Goal: Book appointment/travel/reservation

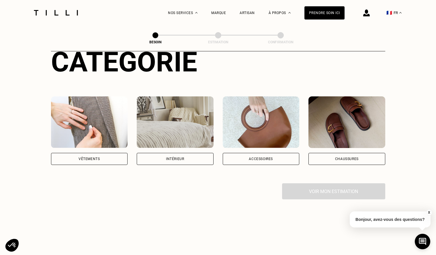
scroll to position [76, 0]
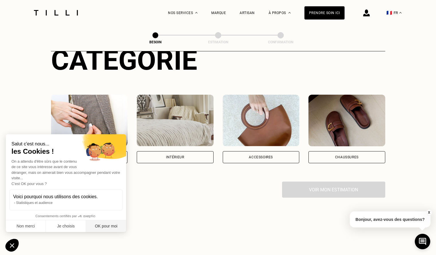
click at [107, 226] on button "OK pour moi" at bounding box center [106, 226] width 40 height 12
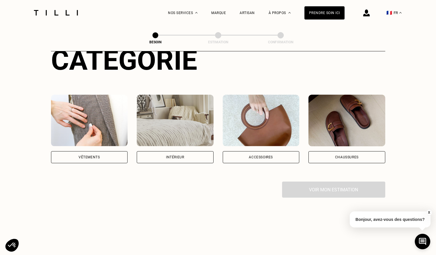
click at [95, 155] on div "Vêtements" at bounding box center [89, 156] width 21 height 3
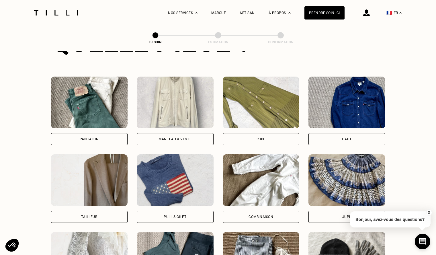
scroll to position [253, 0]
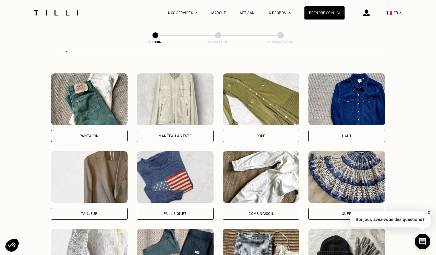
click at [85, 130] on div "Pantalon" at bounding box center [89, 136] width 77 height 12
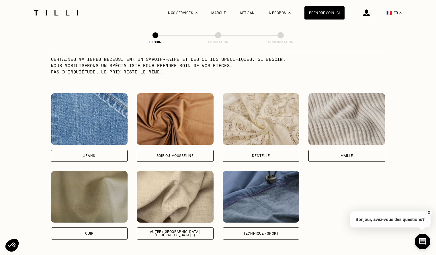
scroll to position [585, 0]
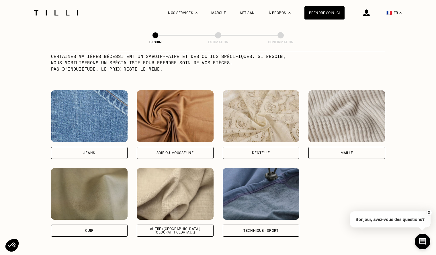
click at [111, 147] on div "Jeans" at bounding box center [89, 153] width 77 height 12
select select "FR"
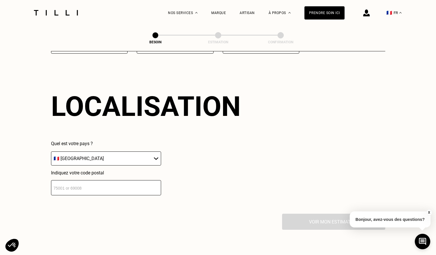
scroll to position [771, 0]
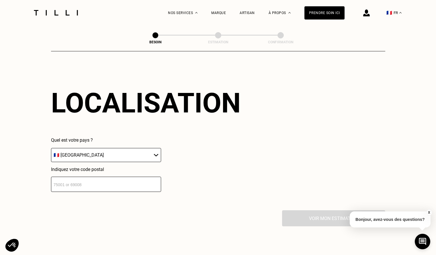
click at [126, 150] on select "🇩🇪 [GEOGRAPHIC_DATA] 🇦🇹 [GEOGRAPHIC_DATA] 🇧🇪 [GEOGRAPHIC_DATA] 🇧🇬 Bulgarie 🇨🇾 C…" at bounding box center [106, 155] width 110 height 14
click at [116, 180] on input "number" at bounding box center [106, 184] width 110 height 15
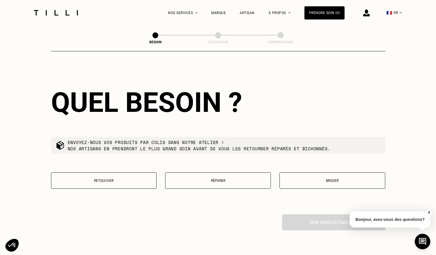
scroll to position [914, 0]
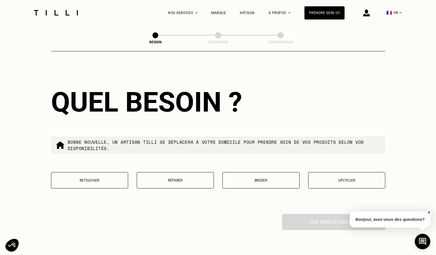
type input "92300"
click at [179, 180] on p "Réparer" at bounding box center [175, 180] width 71 height 4
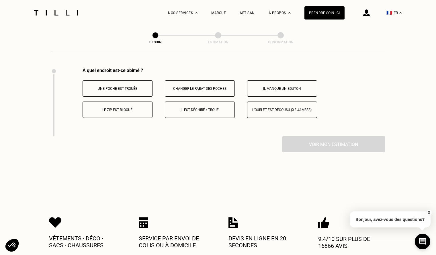
scroll to position [1061, 0]
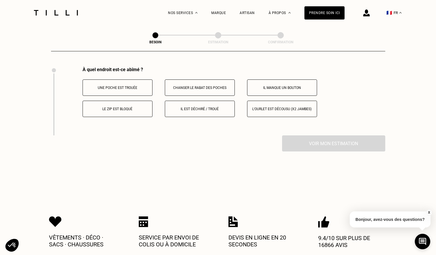
click at [201, 108] on button "Il est déchiré / troué" at bounding box center [200, 109] width 70 height 16
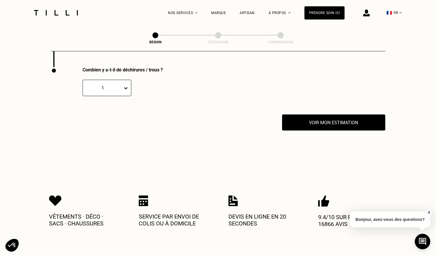
scroll to position [1129, 0]
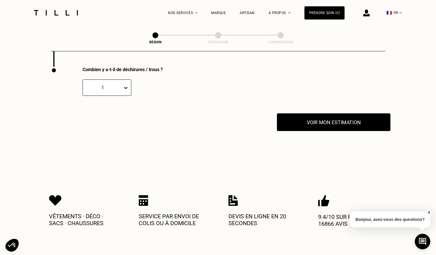
click at [324, 120] on button "Voir mon estimation" at bounding box center [334, 122] width 114 height 18
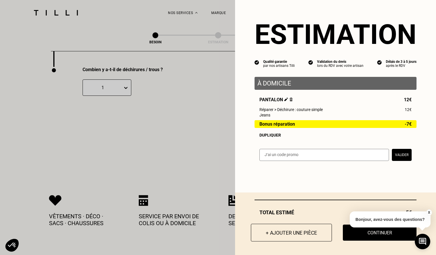
click at [288, 233] on button "+ Ajouter une pièce" at bounding box center [291, 233] width 81 height 18
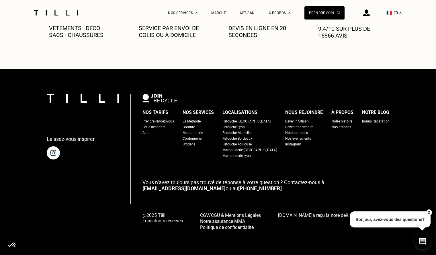
scroll to position [0, 0]
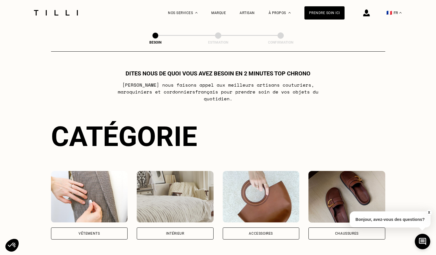
click at [92, 184] on img at bounding box center [89, 197] width 77 height 52
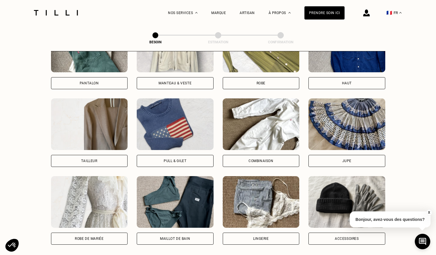
scroll to position [306, 0]
click at [191, 109] on img at bounding box center [175, 124] width 77 height 52
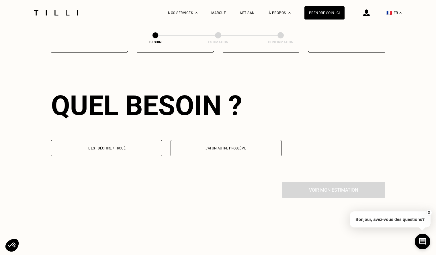
scroll to position [500, 0]
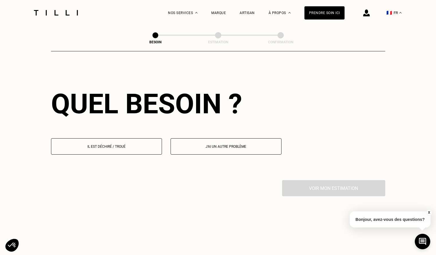
click at [124, 145] on p "Il est déchiré / troué" at bounding box center [106, 147] width 105 height 4
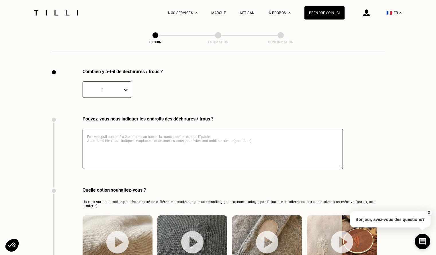
scroll to position [611, 0]
click at [127, 87] on icon at bounding box center [126, 90] width 6 height 6
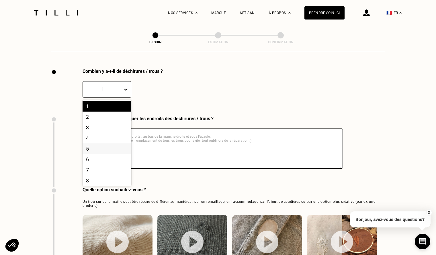
click at [97, 144] on div "5" at bounding box center [107, 148] width 49 height 11
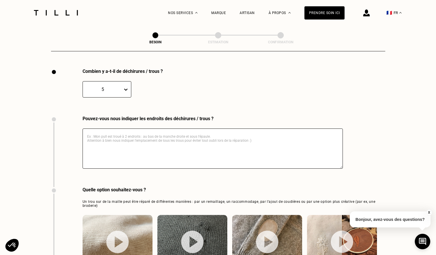
click at [119, 132] on textarea at bounding box center [213, 148] width 260 height 40
type textarea "Plein de petits trous de mites"
click at [370, 118] on div "Pouvez-vous nous indiquer les endroits des déchirures / trous ? Plein de petits…" at bounding box center [218, 151] width 334 height 71
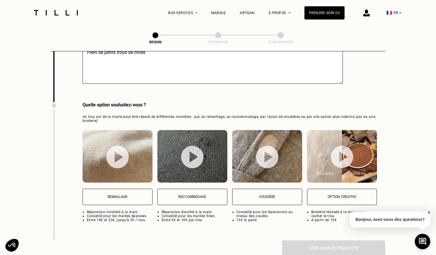
scroll to position [698, 0]
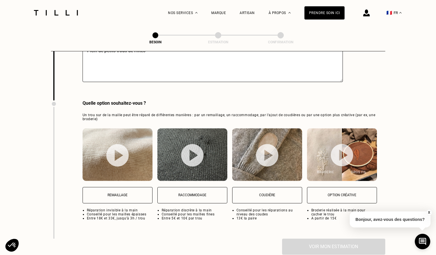
click at [194, 193] on p "Raccommodage" at bounding box center [193, 195] width 64 height 4
select select "FR"
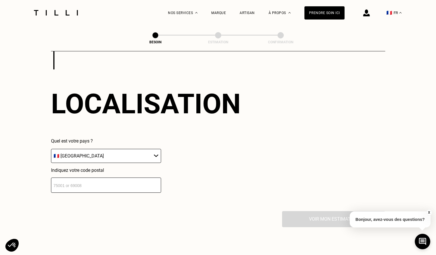
scroll to position [868, 0]
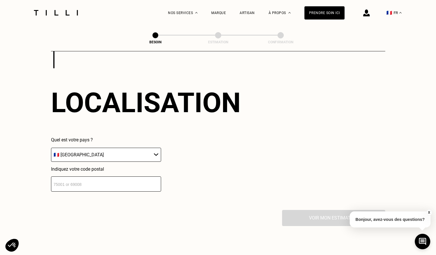
click at [127, 183] on input "number" at bounding box center [106, 183] width 110 height 15
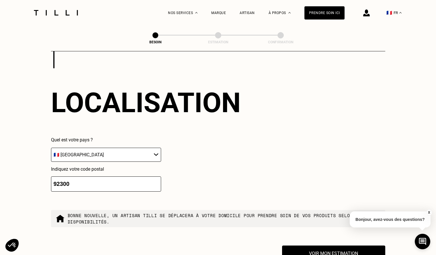
type input "92300"
click at [284, 156] on div "Localisation Quel est votre pays ? 🇩🇪 [GEOGRAPHIC_DATA] 🇦🇹 [GEOGRAPHIC_DATA] 🇧🇪…" at bounding box center [218, 139] width 334 height 142
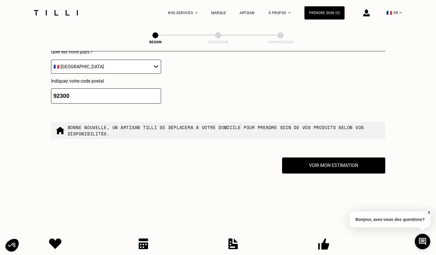
scroll to position [956, 0]
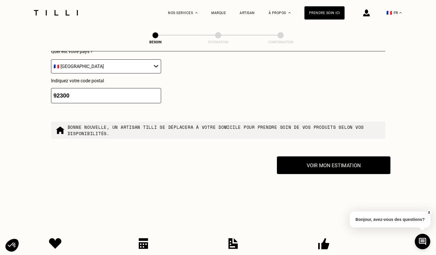
click at [327, 165] on button "Voir mon estimation" at bounding box center [334, 165] width 114 height 18
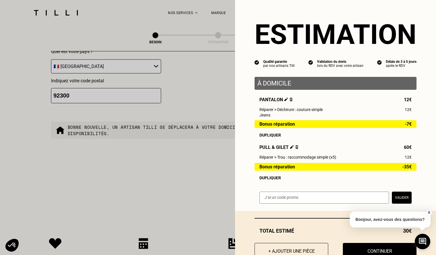
click at [290, 149] on img at bounding box center [292, 147] width 4 height 4
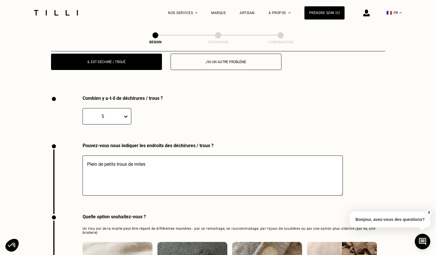
scroll to position [588, 0]
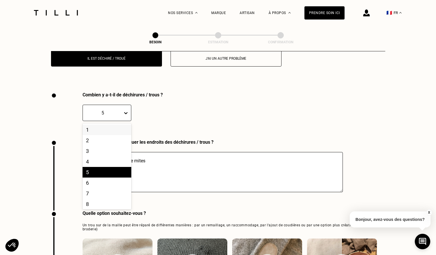
click at [126, 112] on icon at bounding box center [125, 113] width 3 height 2
click at [95, 146] on div "3" at bounding box center [107, 151] width 49 height 11
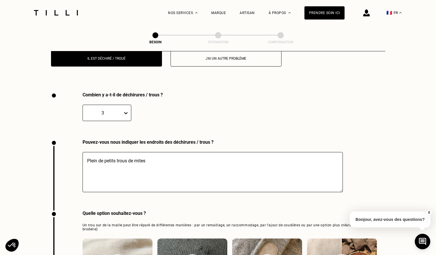
click at [200, 97] on div "3" at bounding box center [194, 109] width 223 height 24
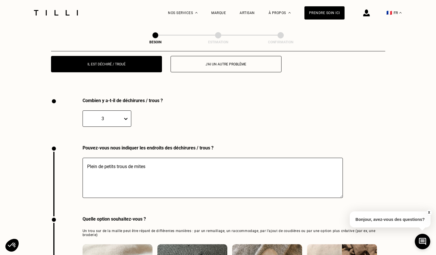
click at [103, 162] on textarea "Plein de petits trous de mites" at bounding box center [213, 178] width 260 height 40
click at [149, 163] on textarea "Qqs petits trous de mites" at bounding box center [213, 178] width 260 height 40
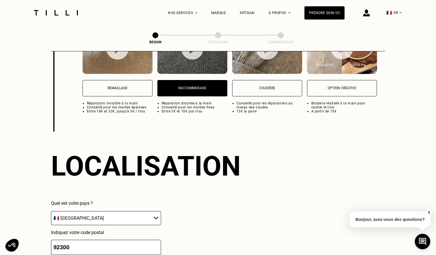
scroll to position [1027, 0]
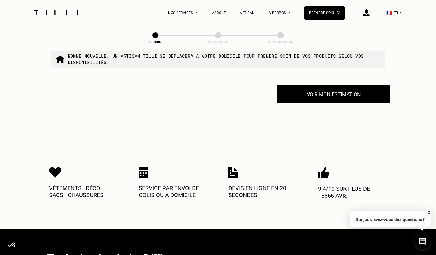
type textarea "Qqs petits trous de mites"
click at [342, 90] on button "Voir mon estimation" at bounding box center [334, 94] width 114 height 18
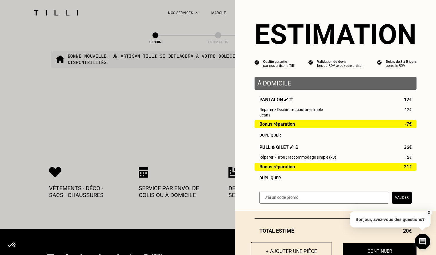
click at [311, 251] on button "+ Ajouter une pièce" at bounding box center [291, 251] width 81 height 18
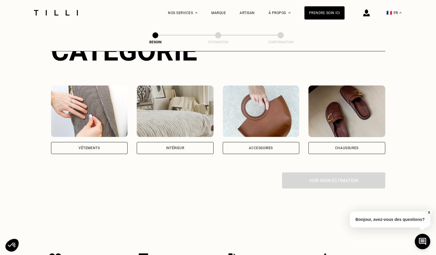
scroll to position [87, 0]
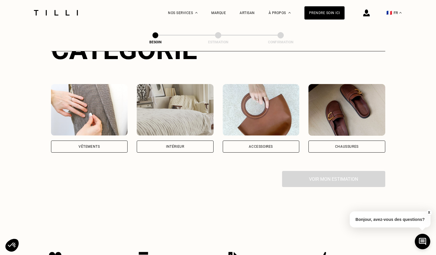
click at [91, 110] on img at bounding box center [89, 110] width 77 height 52
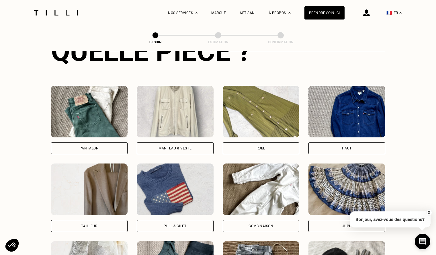
scroll to position [237, 0]
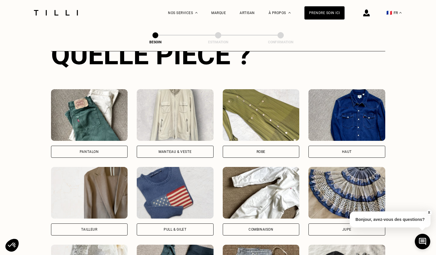
click at [169, 112] on img at bounding box center [175, 115] width 77 height 52
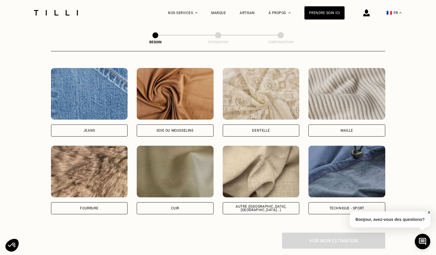
scroll to position [605, 0]
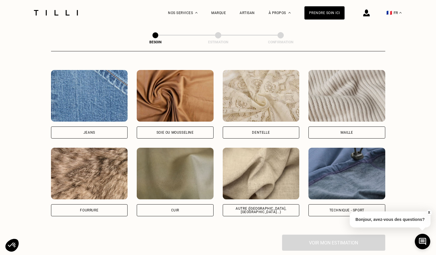
click at [276, 180] on img at bounding box center [261, 174] width 77 height 52
select select "FR"
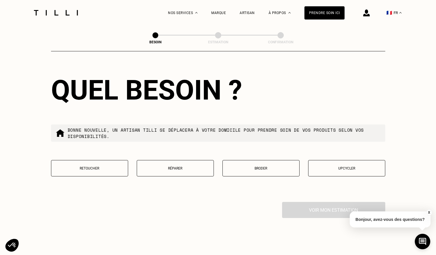
scroll to position [928, 0]
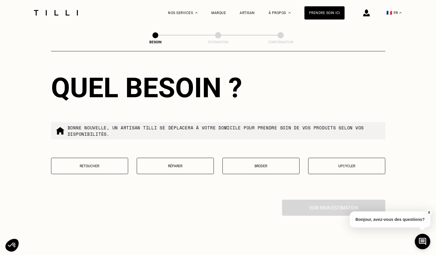
click at [103, 165] on p "Retoucher" at bounding box center [89, 166] width 71 height 4
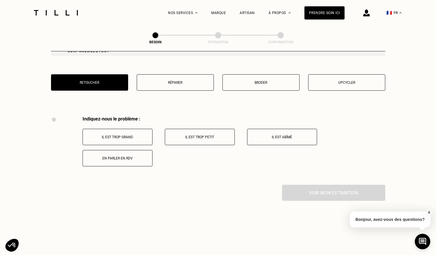
scroll to position [1011, 0]
click at [180, 81] on p "Réparer" at bounding box center [175, 83] width 71 height 4
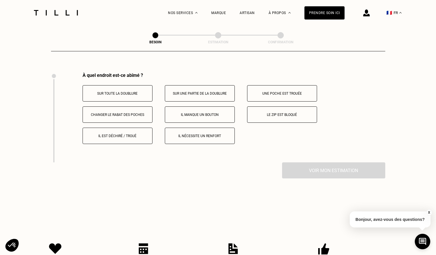
scroll to position [1061, 0]
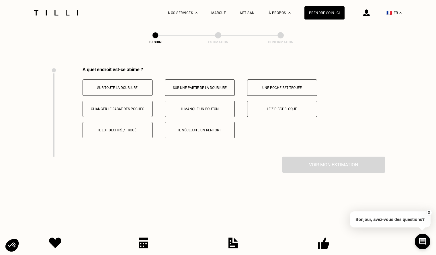
click at [141, 86] on p "Sur toute la doublure" at bounding box center [118, 88] width 64 height 4
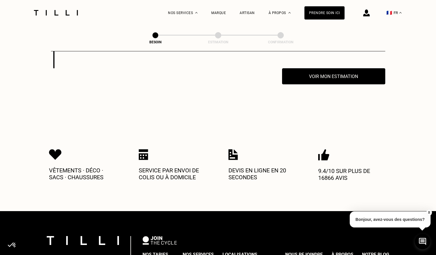
scroll to position [1150, 0]
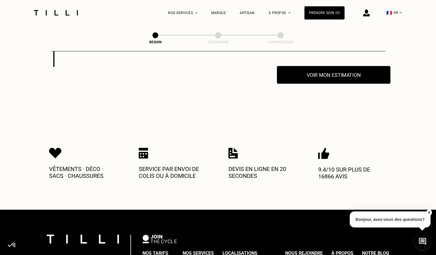
click at [297, 79] on button "Voir mon estimation" at bounding box center [334, 75] width 114 height 18
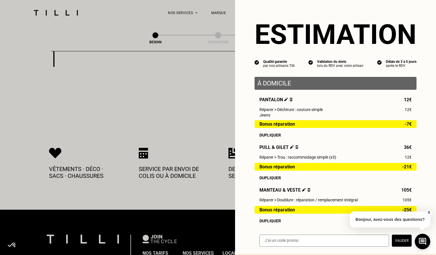
click at [302, 192] on img at bounding box center [304, 190] width 4 height 4
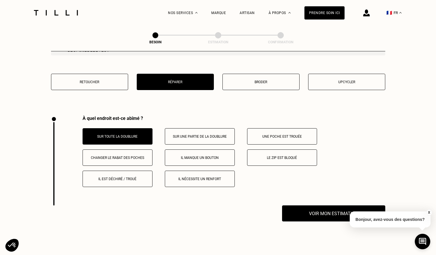
scroll to position [1014, 0]
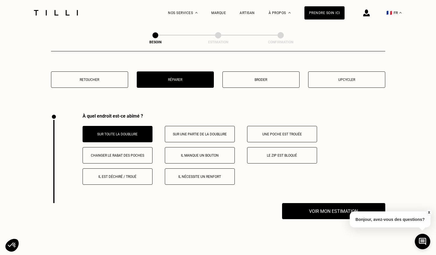
click at [281, 82] on button "Broder" at bounding box center [261, 79] width 77 height 16
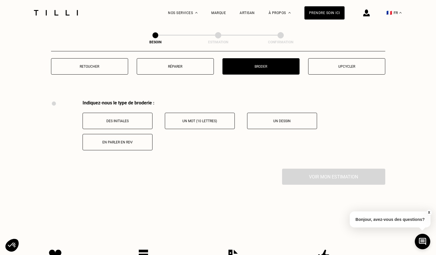
scroll to position [1027, 0]
click at [118, 145] on button "En parler en RDV" at bounding box center [118, 142] width 70 height 16
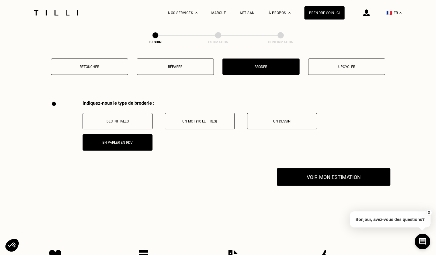
click at [324, 181] on button "Voir mon estimation" at bounding box center [334, 177] width 114 height 18
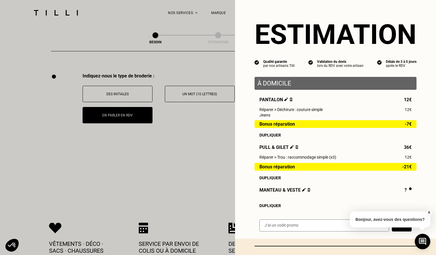
scroll to position [50, 0]
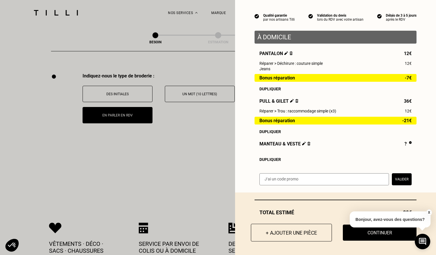
click at [280, 231] on button "+ Ajouter une pièce" at bounding box center [291, 233] width 81 height 18
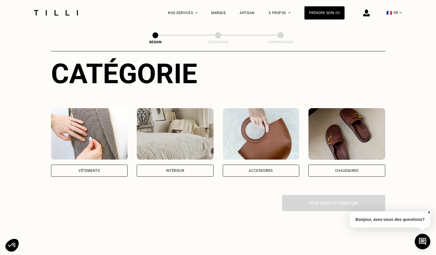
scroll to position [63, 0]
click at [102, 126] on img at bounding box center [89, 134] width 77 height 52
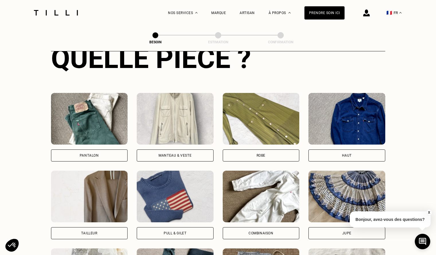
scroll to position [234, 0]
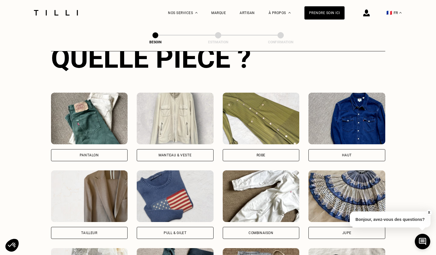
click at [344, 106] on img at bounding box center [347, 119] width 77 height 52
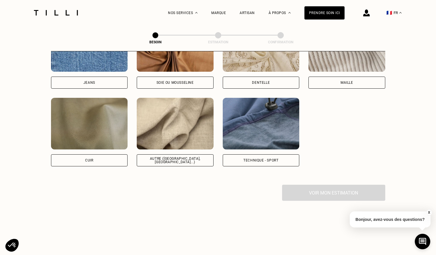
scroll to position [655, 0]
click at [182, 112] on img at bounding box center [175, 124] width 77 height 52
select select "FR"
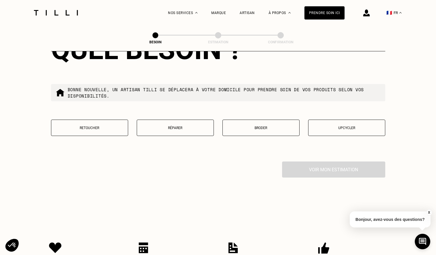
scroll to position [967, 0]
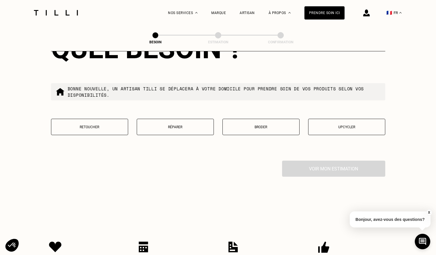
click at [106, 121] on button "Retoucher" at bounding box center [89, 127] width 77 height 16
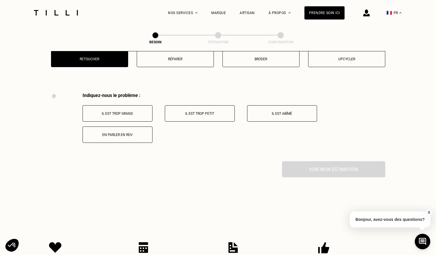
scroll to position [1030, 0]
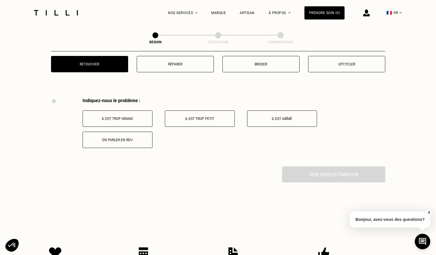
click at [276, 117] on p "Il est abîmé" at bounding box center [282, 119] width 64 height 4
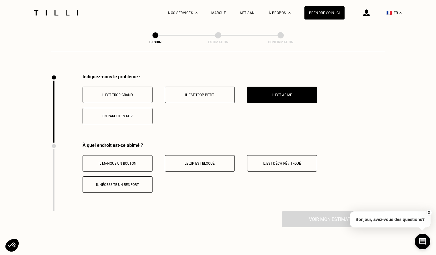
scroll to position [1050, 0]
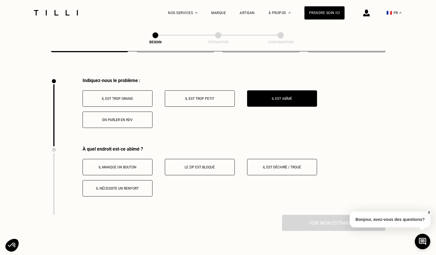
click at [123, 118] on p "En parler en RDV" at bounding box center [118, 120] width 64 height 4
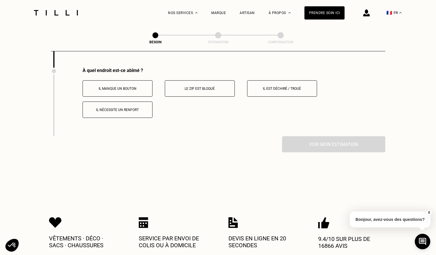
scroll to position [1129, 0]
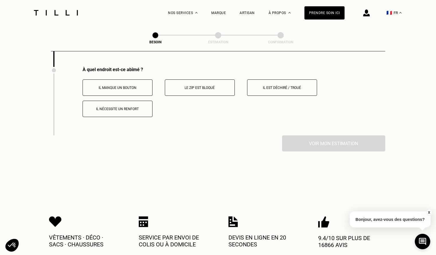
click at [279, 87] on p "Il est déchiré / troué" at bounding box center [282, 88] width 64 height 4
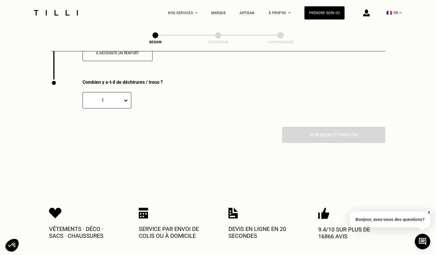
scroll to position [1198, 0]
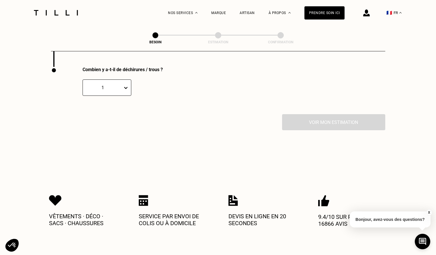
click at [305, 121] on div "Voir mon estimation" at bounding box center [218, 122] width 334 height 16
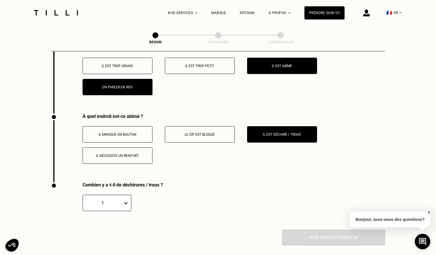
scroll to position [1080, 0]
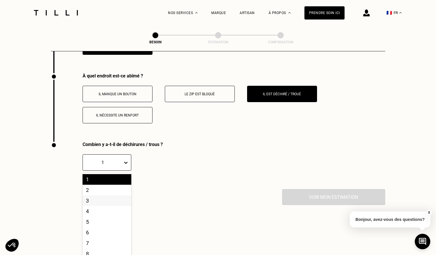
click at [111, 171] on div "10 results available. Use Up and Down to choose options, press Enter to select …" at bounding box center [107, 162] width 49 height 16
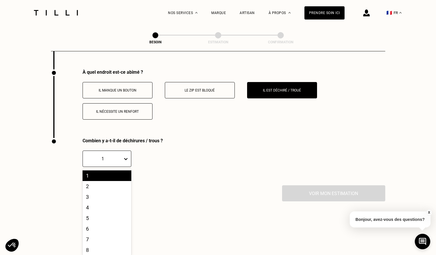
click at [104, 173] on div "1" at bounding box center [107, 175] width 49 height 11
click at [113, 156] on div "1" at bounding box center [103, 158] width 34 height 5
click at [89, 183] on div "2" at bounding box center [107, 186] width 49 height 11
drag, startPoint x: 89, startPoint y: 183, endPoint x: 172, endPoint y: 161, distance: 86.0
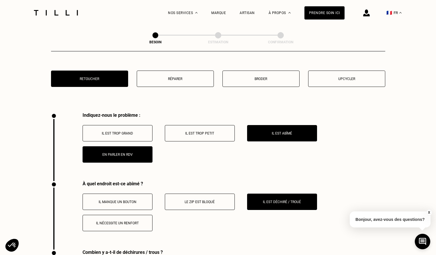
scroll to position [1013, 0]
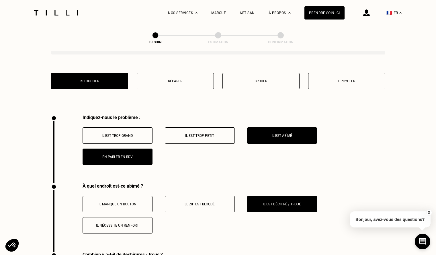
click at [117, 150] on button "En parler en RDV" at bounding box center [118, 157] width 70 height 16
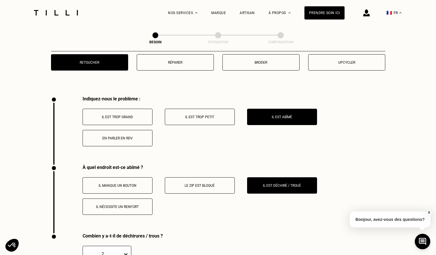
scroll to position [1030, 0]
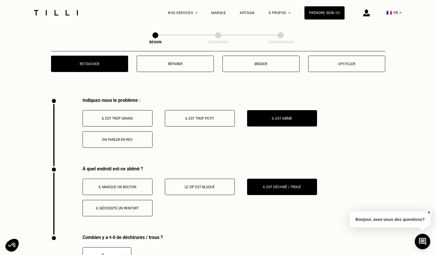
click at [269, 110] on button "Il est abîmé" at bounding box center [282, 118] width 70 height 16
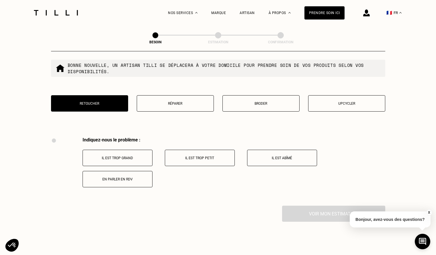
scroll to position [990, 0]
click at [118, 178] on p "En parler en RDV" at bounding box center [118, 180] width 64 height 4
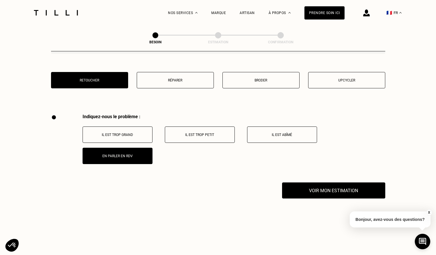
scroll to position [1020, 0]
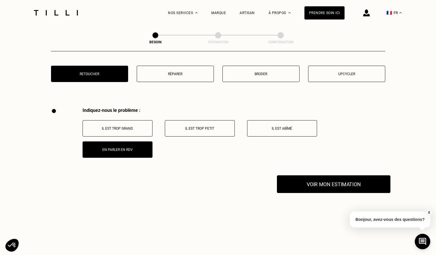
click at [319, 182] on button "Voir mon estimation" at bounding box center [334, 184] width 114 height 18
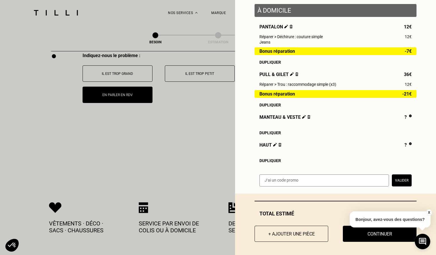
scroll to position [78, 0]
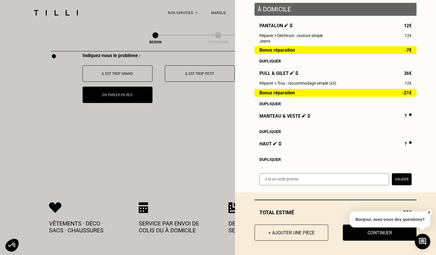
click at [429, 211] on button "X" at bounding box center [429, 212] width 6 height 6
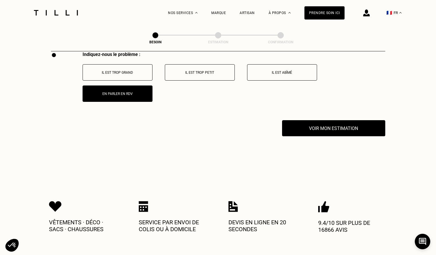
scroll to position [1076, 0]
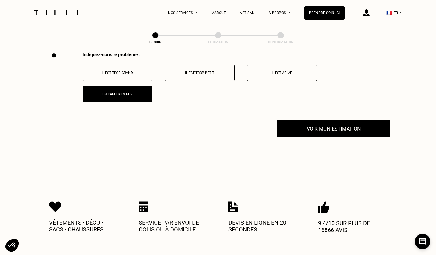
click at [323, 127] on button "Voir mon estimation" at bounding box center [334, 129] width 114 height 18
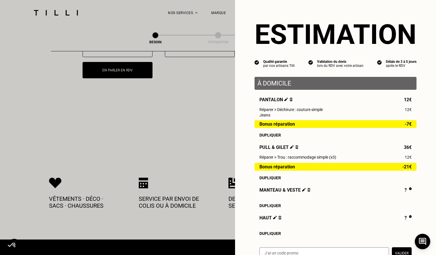
scroll to position [78, 0]
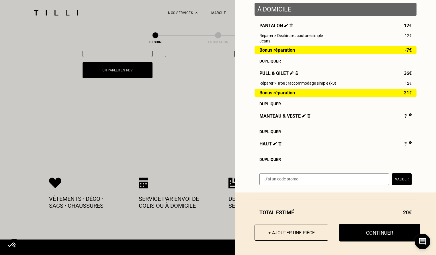
click at [363, 235] on button "Continuer" at bounding box center [379, 233] width 81 height 18
select select "FR"
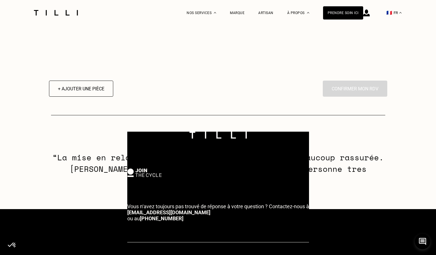
select select "FR"
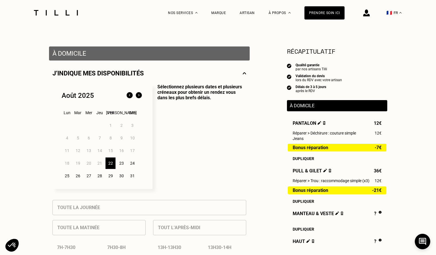
scroll to position [95, 0]
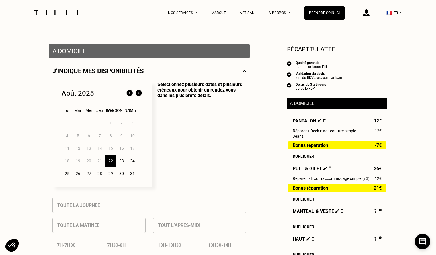
click at [110, 176] on div "29" at bounding box center [111, 173] width 10 height 11
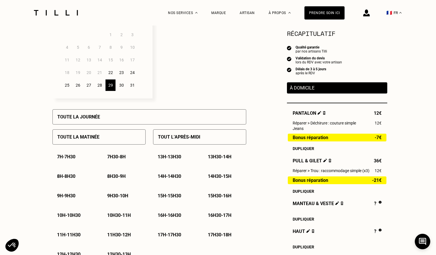
scroll to position [184, 0]
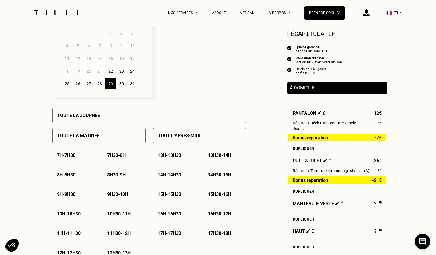
click at [63, 178] on p "8h - 8h30" at bounding box center [66, 174] width 18 height 5
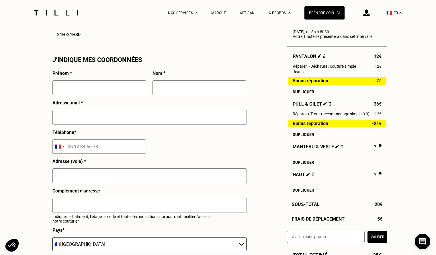
scroll to position [501, 0]
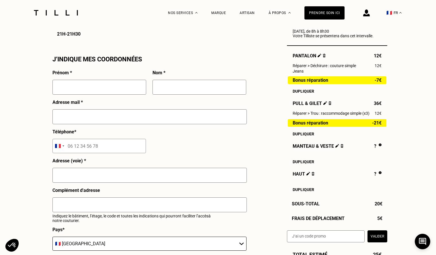
click at [370, 14] on img at bounding box center [366, 12] width 7 height 7
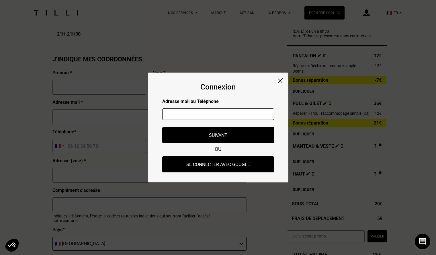
click at [192, 112] on input "text" at bounding box center [218, 113] width 112 height 11
type input "[EMAIL_ADDRESS][DOMAIN_NAME]"
type input "[PERSON_NAME]"
type input "BOISSON"
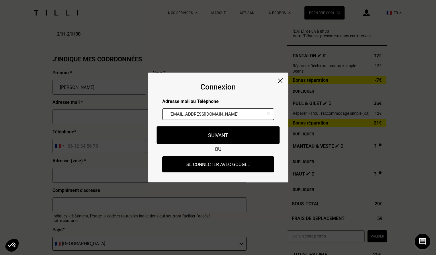
click at [226, 141] on button "Suivant" at bounding box center [218, 135] width 123 height 18
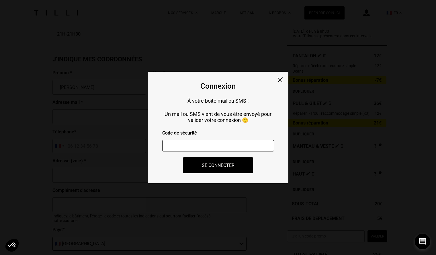
click at [206, 149] on input "number" at bounding box center [218, 145] width 112 height 11
type input "911117"
click at [211, 167] on button "Se connecter" at bounding box center [218, 165] width 77 height 18
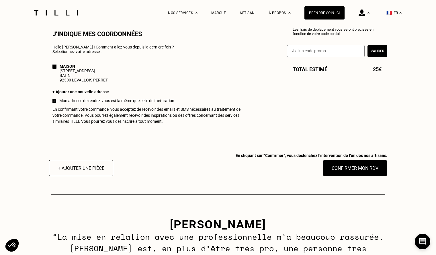
scroll to position [528, 0]
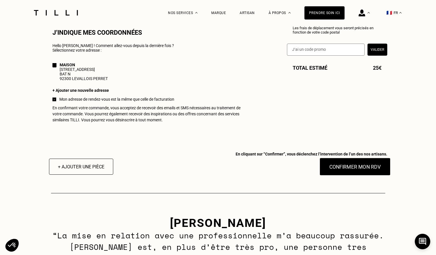
click at [364, 171] on button "Confirmer mon RDV" at bounding box center [354, 167] width 71 height 18
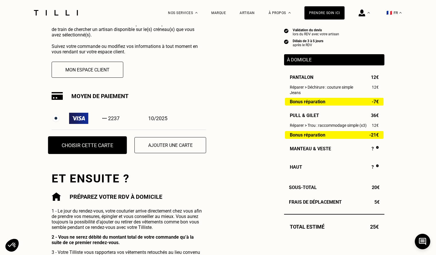
scroll to position [139, 0]
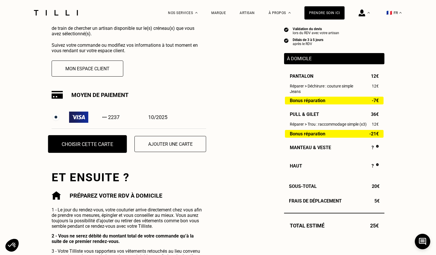
click at [84, 147] on button "Choisir cette carte" at bounding box center [87, 144] width 79 height 18
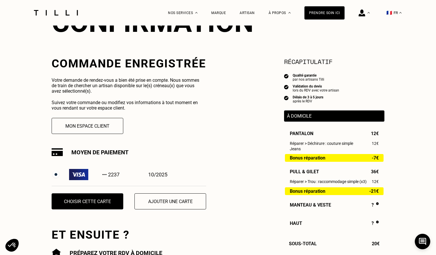
scroll to position [81, 0]
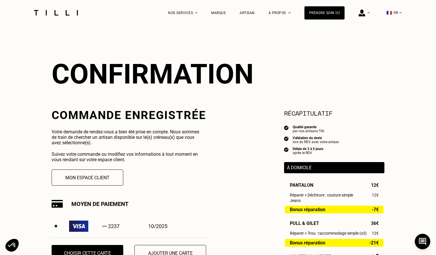
scroll to position [0, 0]
